Goal: Information Seeking & Learning: Understand process/instructions

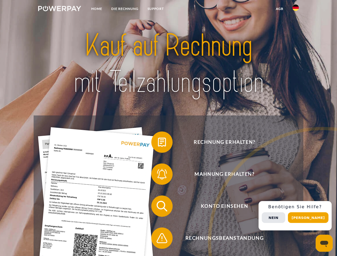
click at [59, 9] on img at bounding box center [59, 8] width 43 height 5
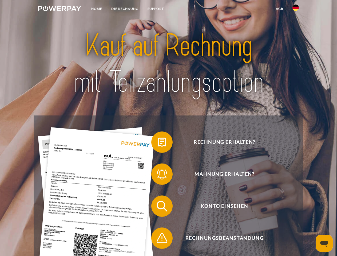
click at [295, 9] on img at bounding box center [295, 8] width 6 height 6
click at [279, 9] on link "agb" at bounding box center [279, 9] width 17 height 10
click at [158, 143] on span at bounding box center [153, 142] width 27 height 27
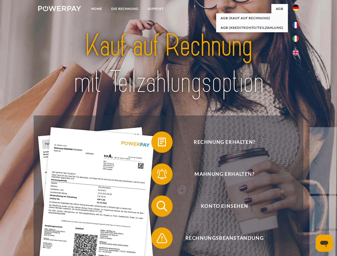
click at [158, 175] on span at bounding box center [153, 174] width 27 height 27
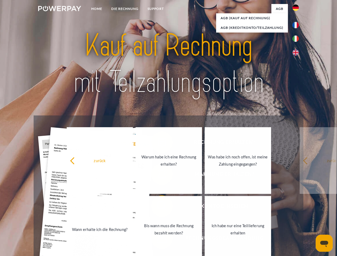
click at [158, 207] on link "Bis wann muss die Rechnung bezahlt werden?" at bounding box center [168, 229] width 66 height 67
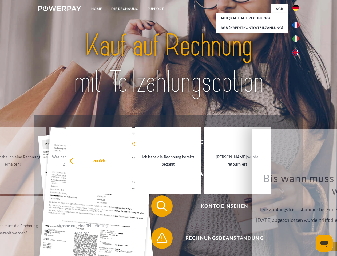
click at [158, 239] on span at bounding box center [153, 238] width 27 height 27
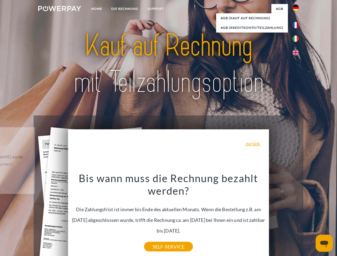
click at [297, 216] on div "Rechnung erhalten? Mahnung erhalten? Konto einsehen" at bounding box center [168, 221] width 269 height 213
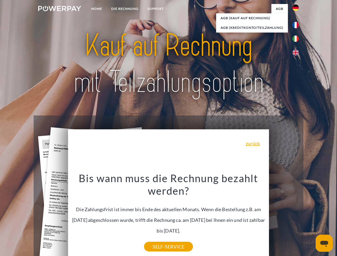
click at [284, 217] on span "Konto einsehen" at bounding box center [224, 205] width 131 height 21
click at [310, 218] on header "Home DIE RECHNUNG SUPPORT" at bounding box center [168, 184] width 337 height 368
